Goal: Task Accomplishment & Management: Manage account settings

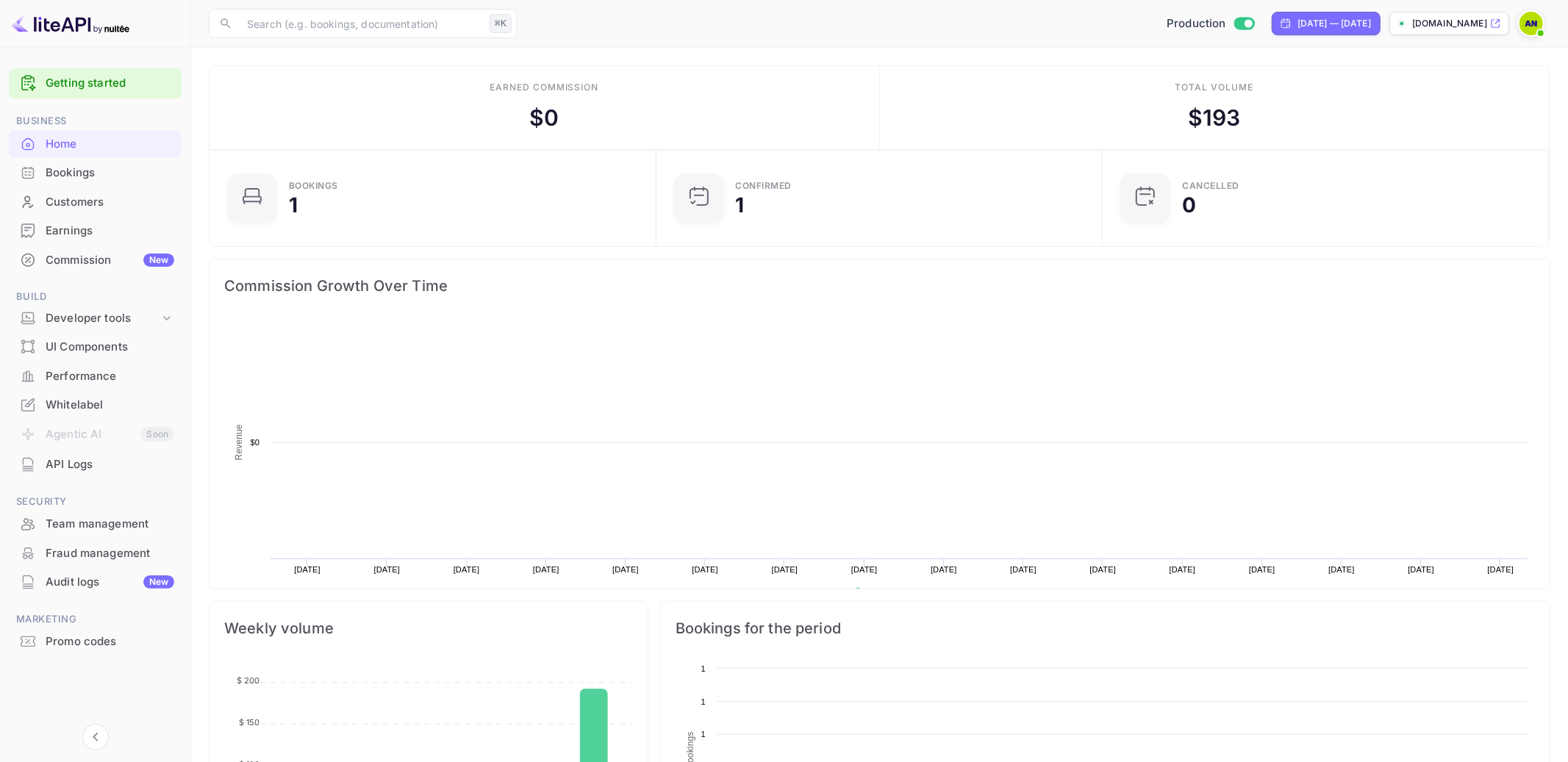
scroll to position [239, 438]
click at [1484, 23] on p "[DOMAIN_NAME]" at bounding box center [1450, 23] width 75 height 14
click at [105, 642] on div "Promo codes" at bounding box center [110, 642] width 129 height 17
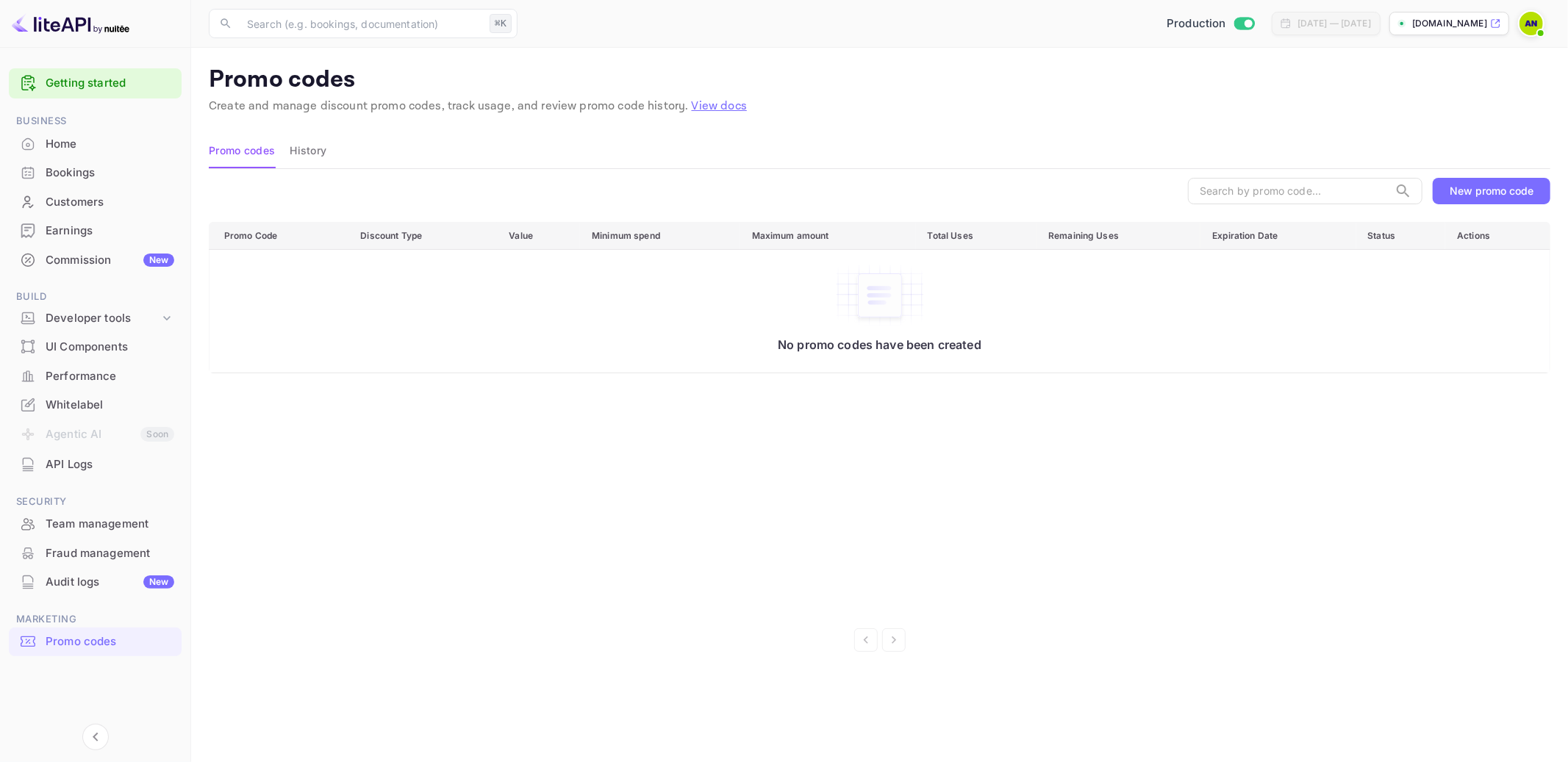
click at [84, 403] on div "Whitelabel" at bounding box center [110, 405] width 129 height 17
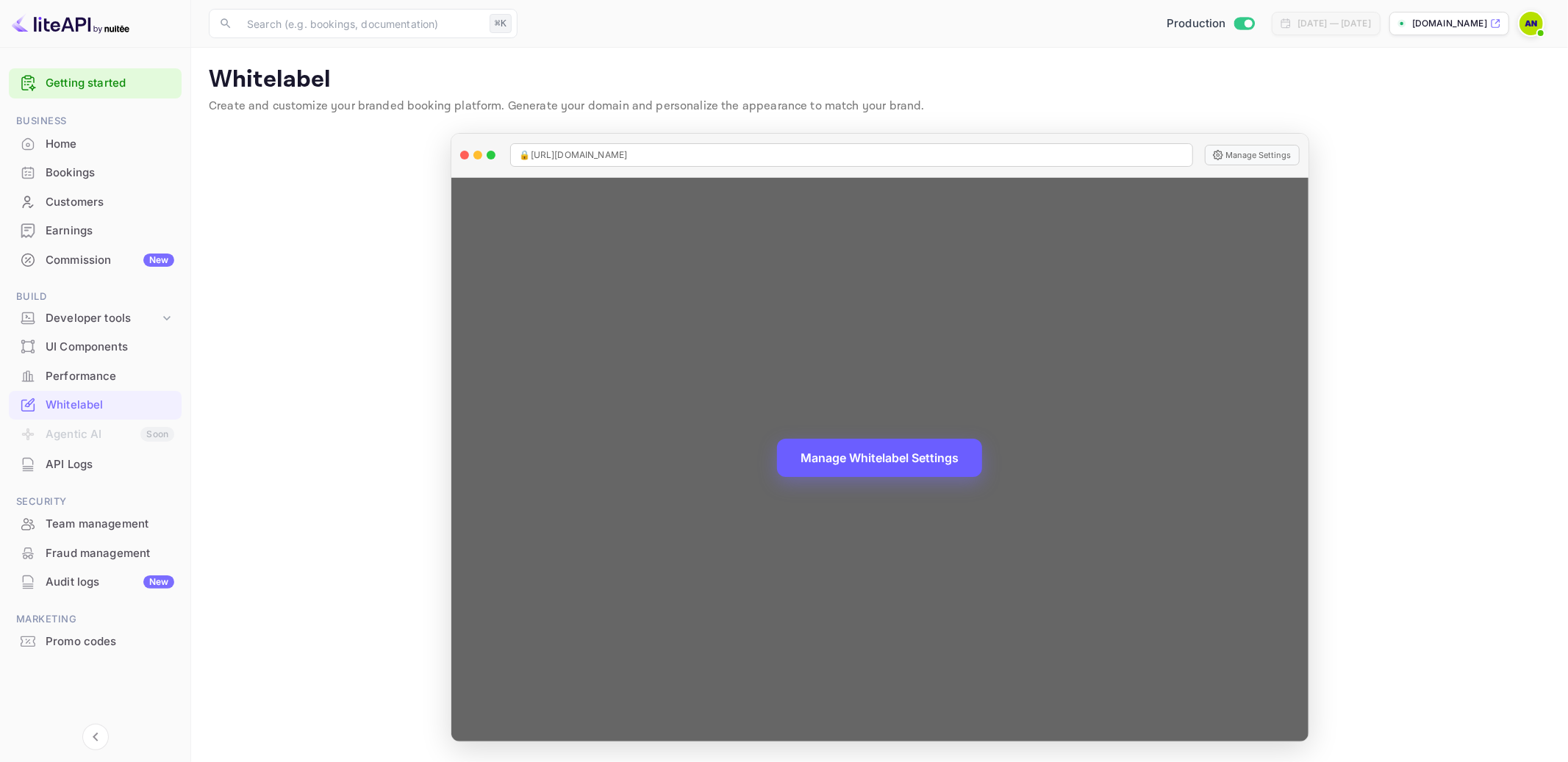
click at [903, 473] on button "Manage Whitelabel Settings" at bounding box center [880, 458] width 205 height 38
click at [914, 462] on button "Manage Whitelabel Settings" at bounding box center [880, 458] width 205 height 38
